Goal: Information Seeking & Learning: Check status

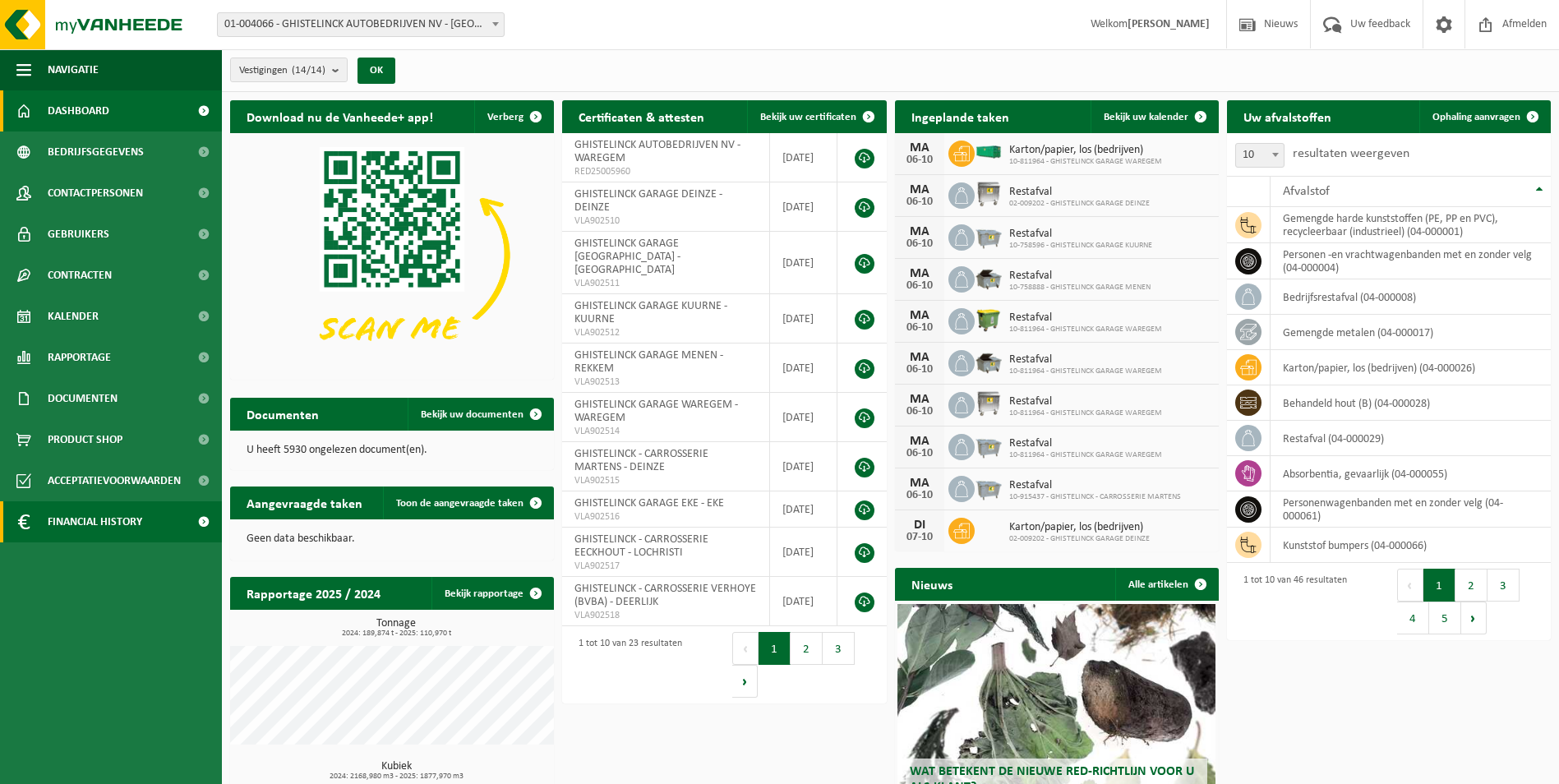
click at [121, 523] on span "Financial History" at bounding box center [95, 521] width 95 height 41
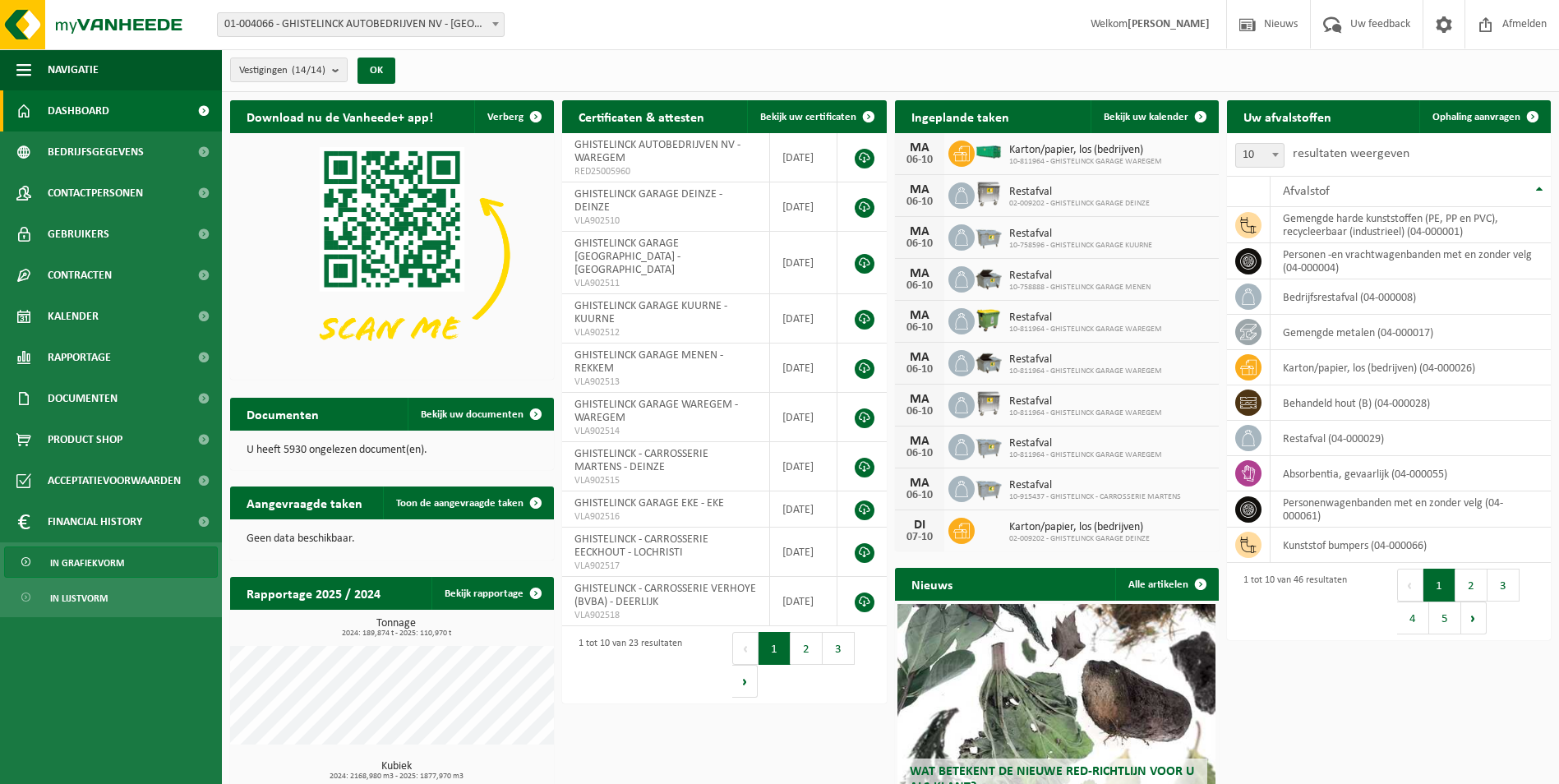
click at [102, 561] on span "In grafiekvorm" at bounding box center [87, 562] width 74 height 31
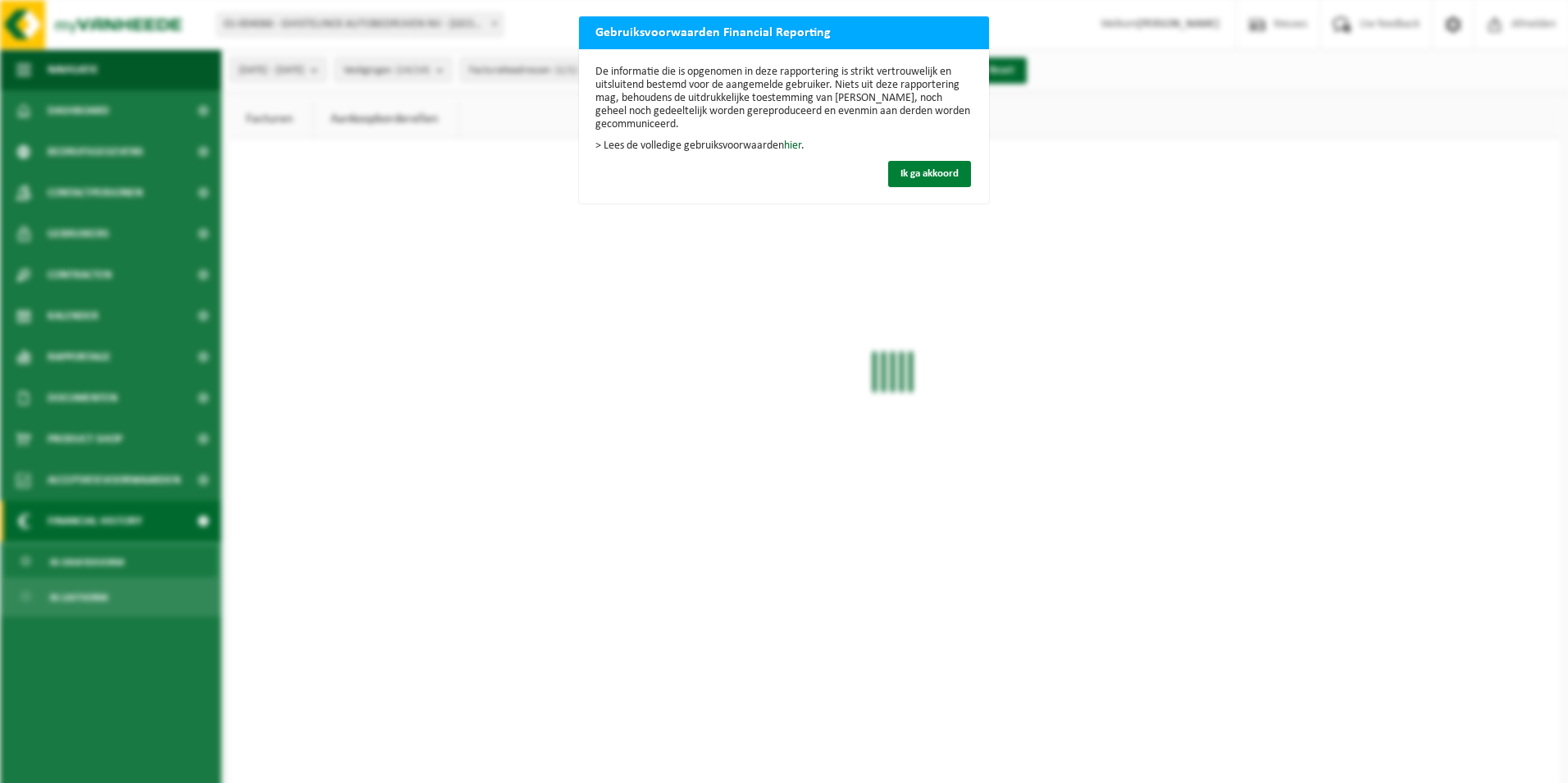
click at [918, 175] on span "Ik ga akkoord" at bounding box center [930, 173] width 59 height 10
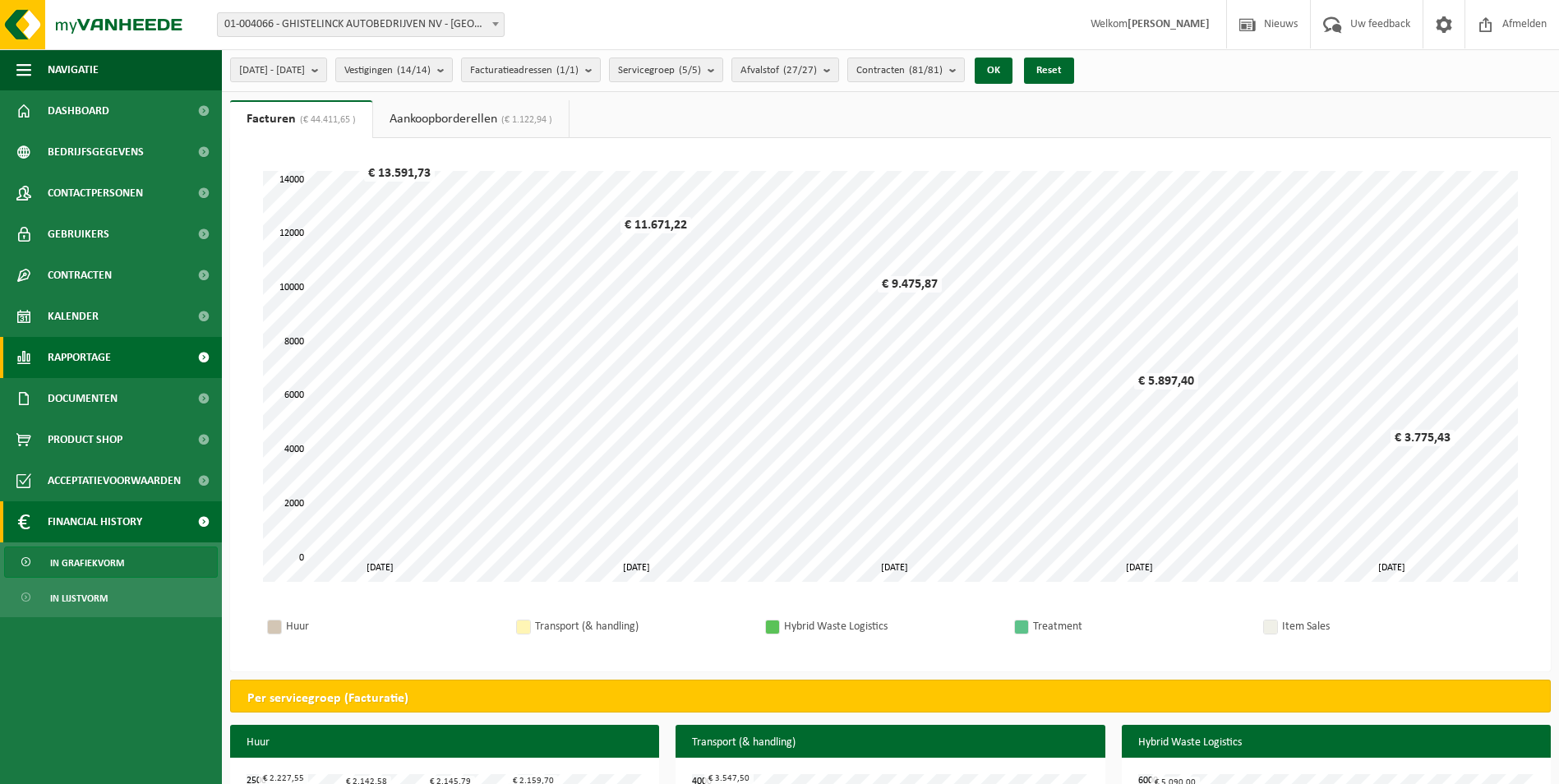
click at [66, 367] on span "Rapportage" at bounding box center [79, 357] width 63 height 41
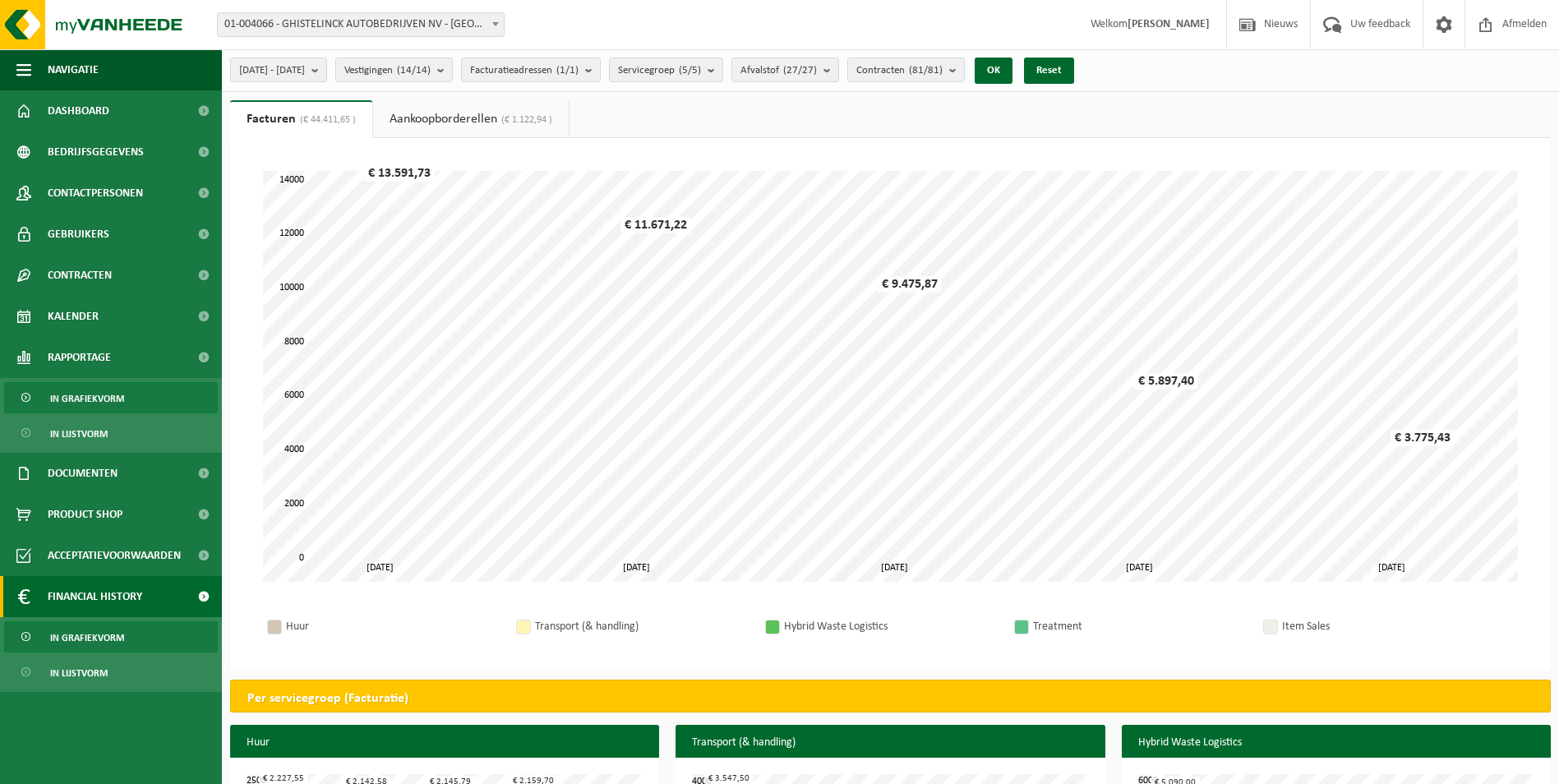
click at [80, 397] on span "In grafiekvorm" at bounding box center [87, 398] width 74 height 31
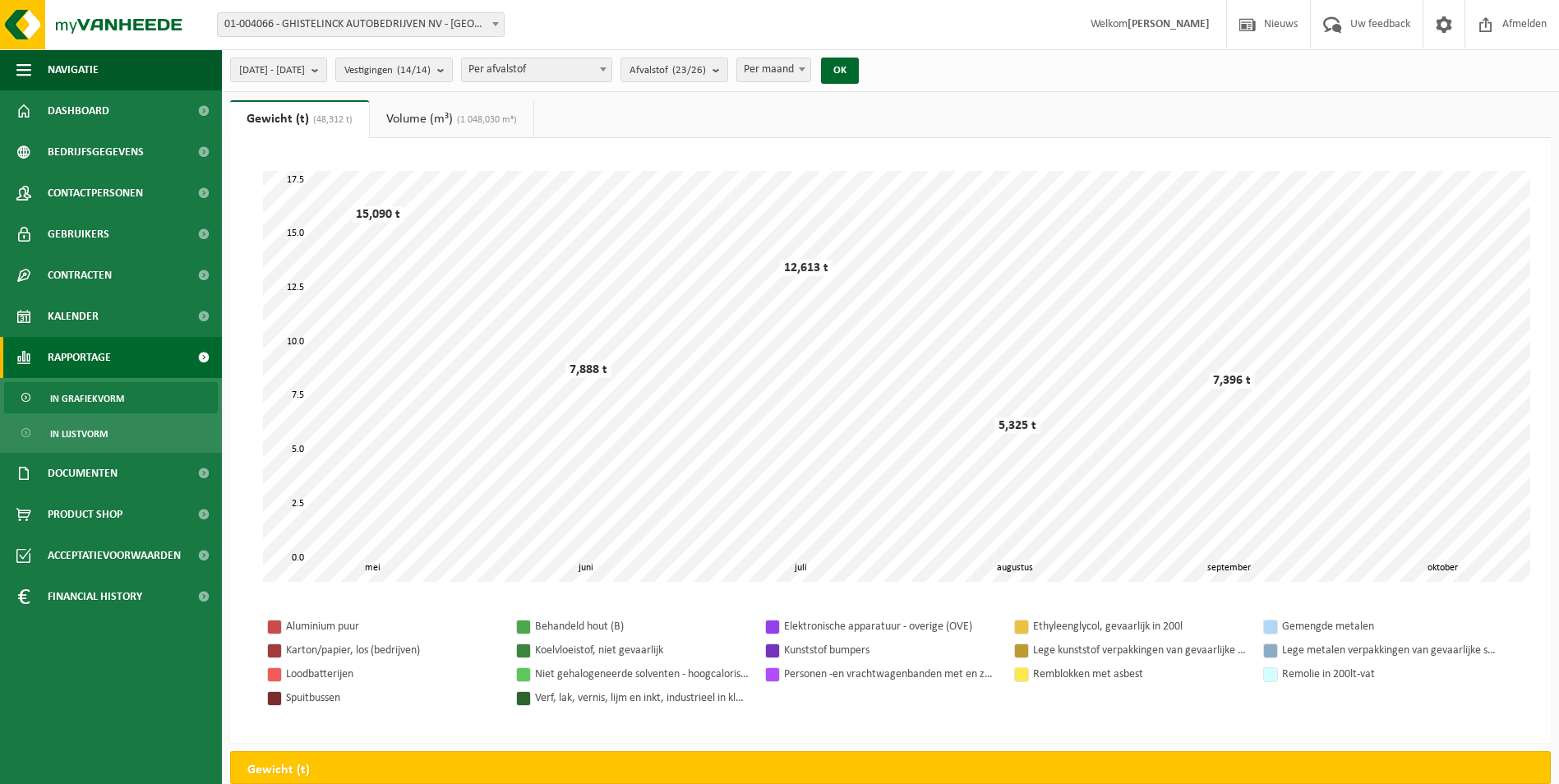
click at [422, 118] on link "Volume (m³) (1 048,030 m³)" at bounding box center [452, 119] width 164 height 38
